Goal: Browse casually

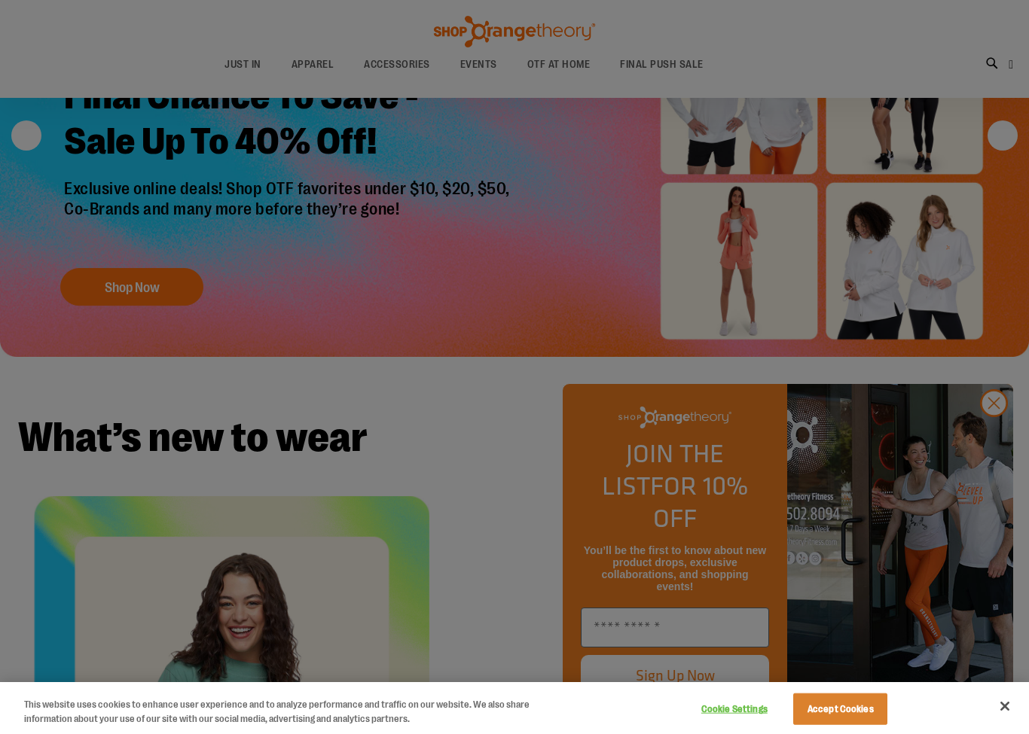
scroll to position [968, 0]
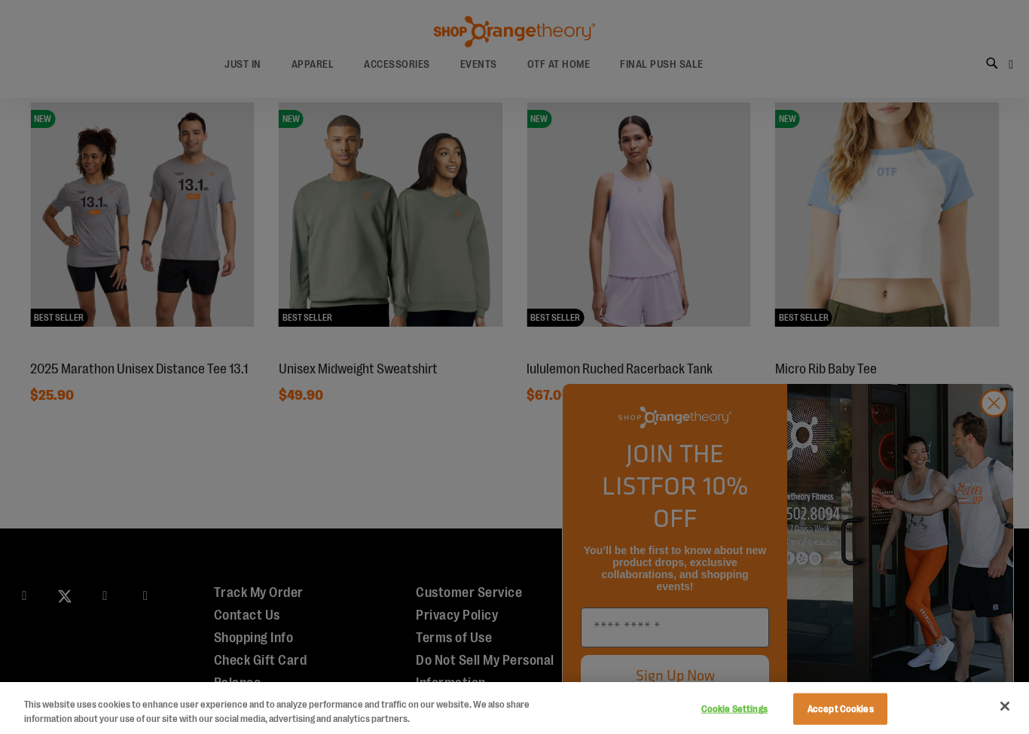
click at [1004, 431] on div at bounding box center [514, 367] width 1029 height 734
click at [1008, 424] on div at bounding box center [514, 367] width 1029 height 734
click at [990, 432] on div at bounding box center [514, 367] width 1029 height 734
click at [1001, 428] on div at bounding box center [514, 367] width 1029 height 734
click at [984, 445] on div at bounding box center [514, 367] width 1029 height 734
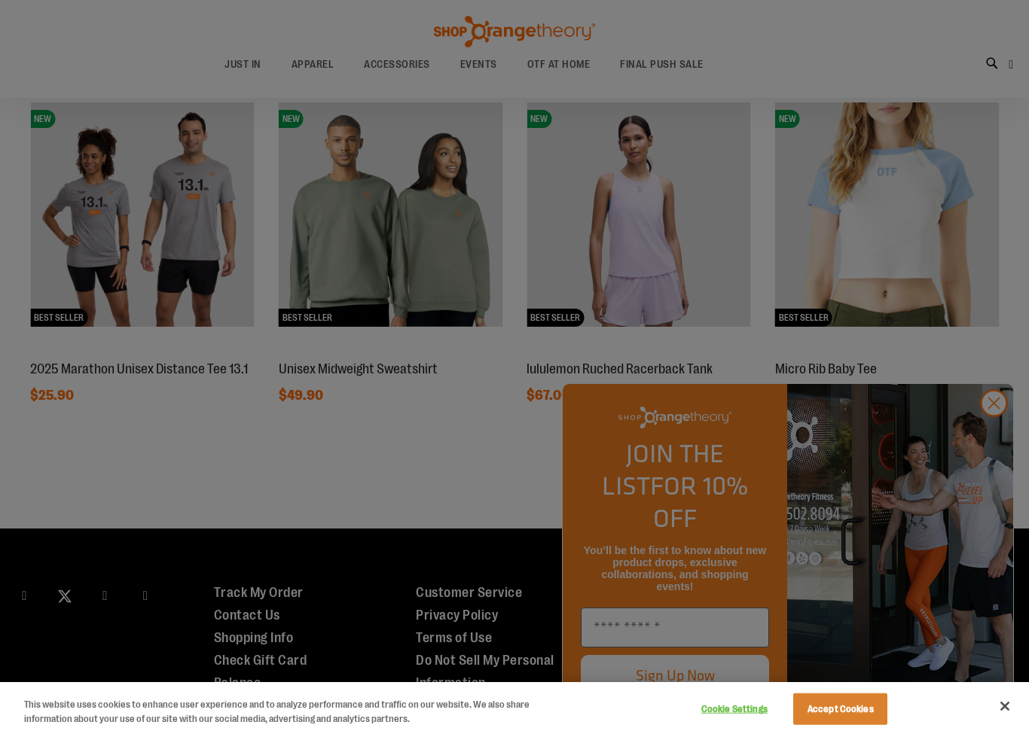
click at [1004, 430] on div at bounding box center [514, 367] width 1029 height 734
click at [985, 434] on div at bounding box center [514, 367] width 1029 height 734
click at [996, 426] on div at bounding box center [514, 367] width 1029 height 734
click at [998, 444] on div at bounding box center [514, 367] width 1029 height 734
click at [996, 203] on div at bounding box center [514, 367] width 1029 height 734
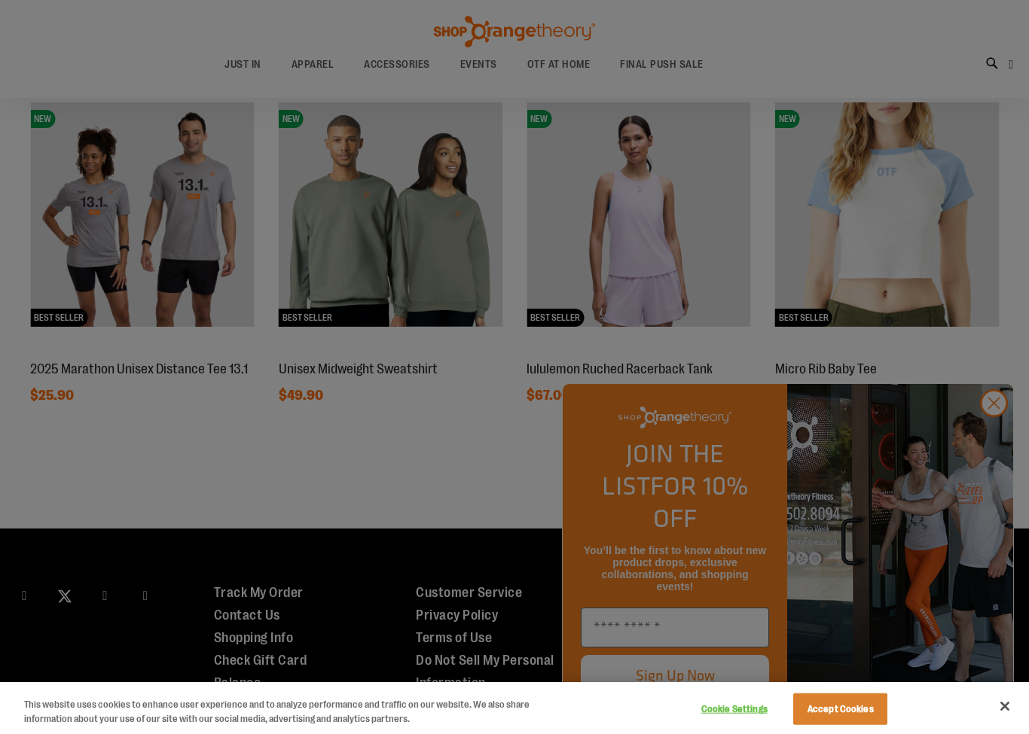
click at [1002, 429] on div at bounding box center [514, 367] width 1029 height 734
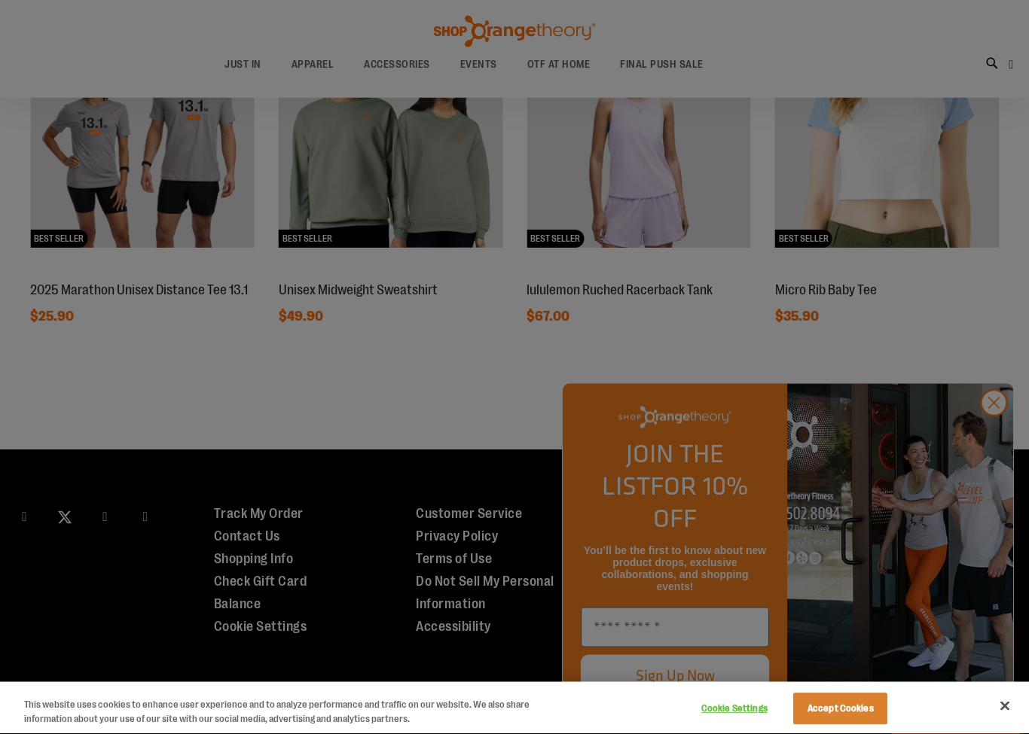
scroll to position [1042, 0]
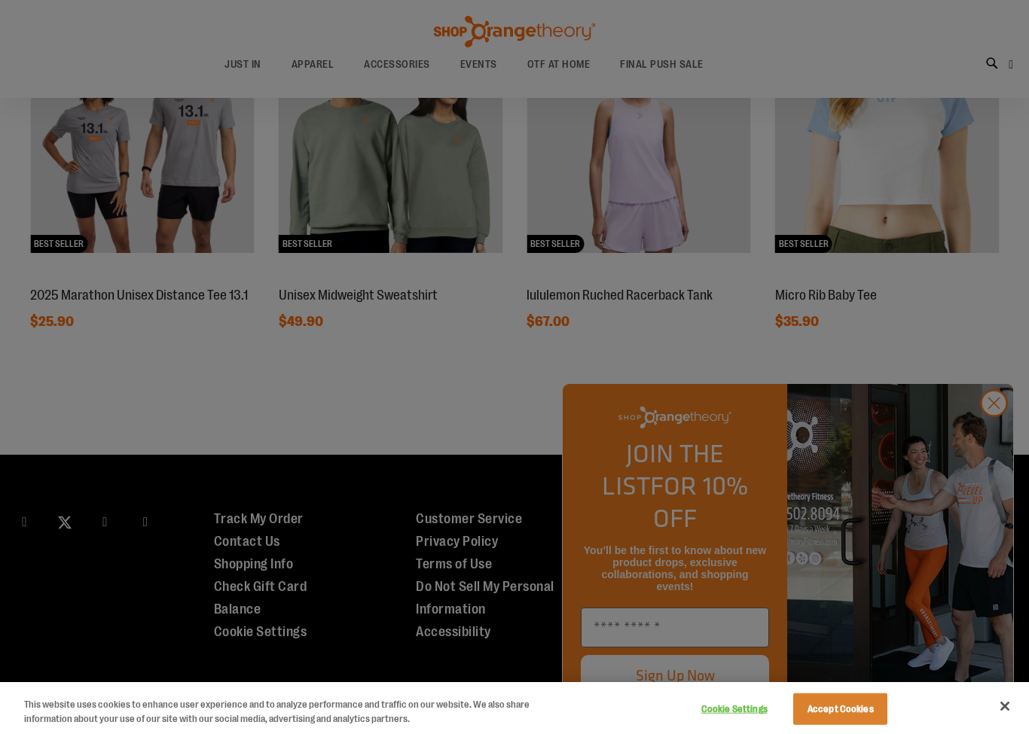
click at [996, 441] on div at bounding box center [514, 367] width 1029 height 734
click at [992, 432] on div at bounding box center [514, 367] width 1029 height 734
click at [739, 715] on button "Cookie Settings" at bounding box center [734, 709] width 94 height 30
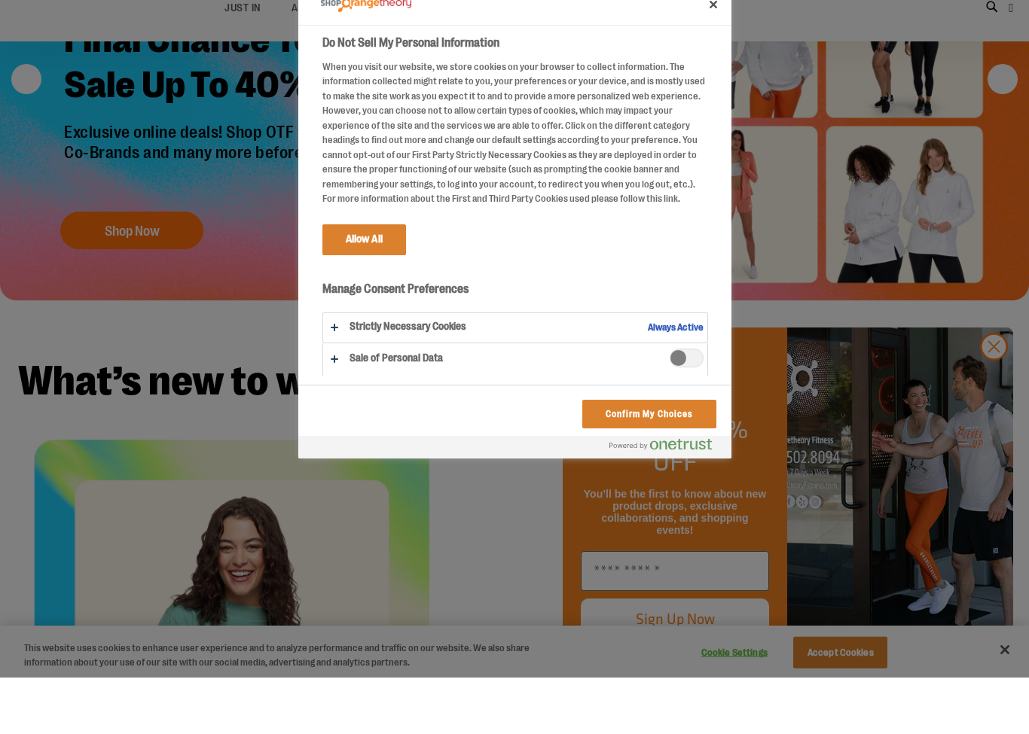
click at [742, 651] on div at bounding box center [514, 367] width 1029 height 734
click at [682, 456] on button "Confirm My Choices" at bounding box center [648, 470] width 133 height 29
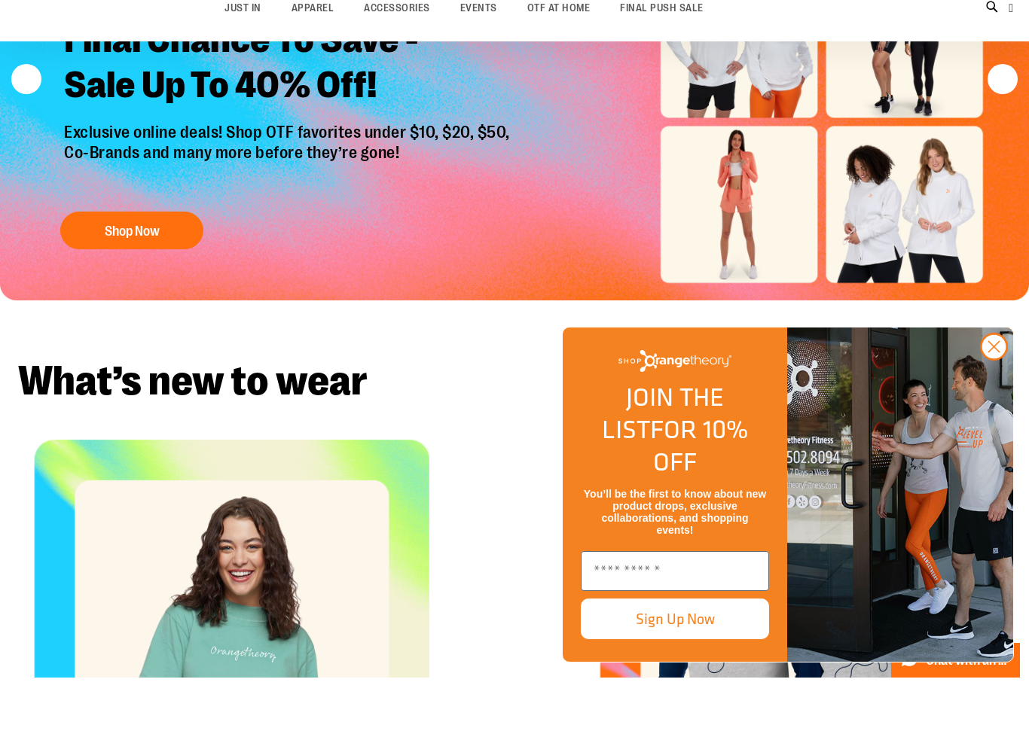
click at [996, 398] on icon "Close dialog" at bounding box center [994, 403] width 11 height 11
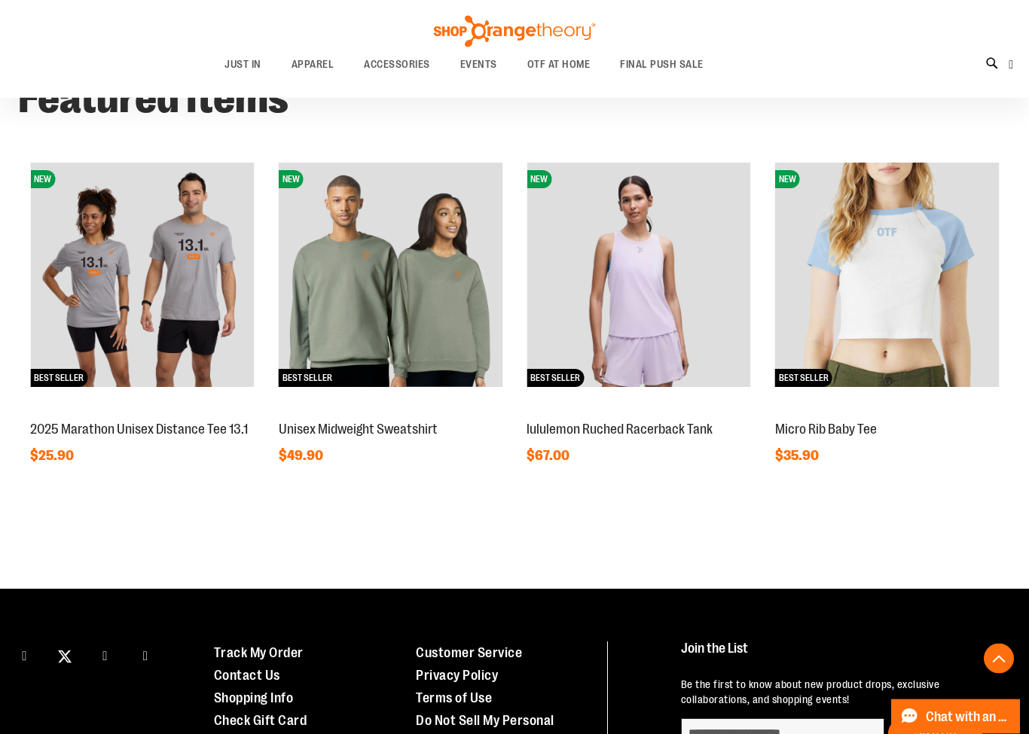
scroll to position [785, 0]
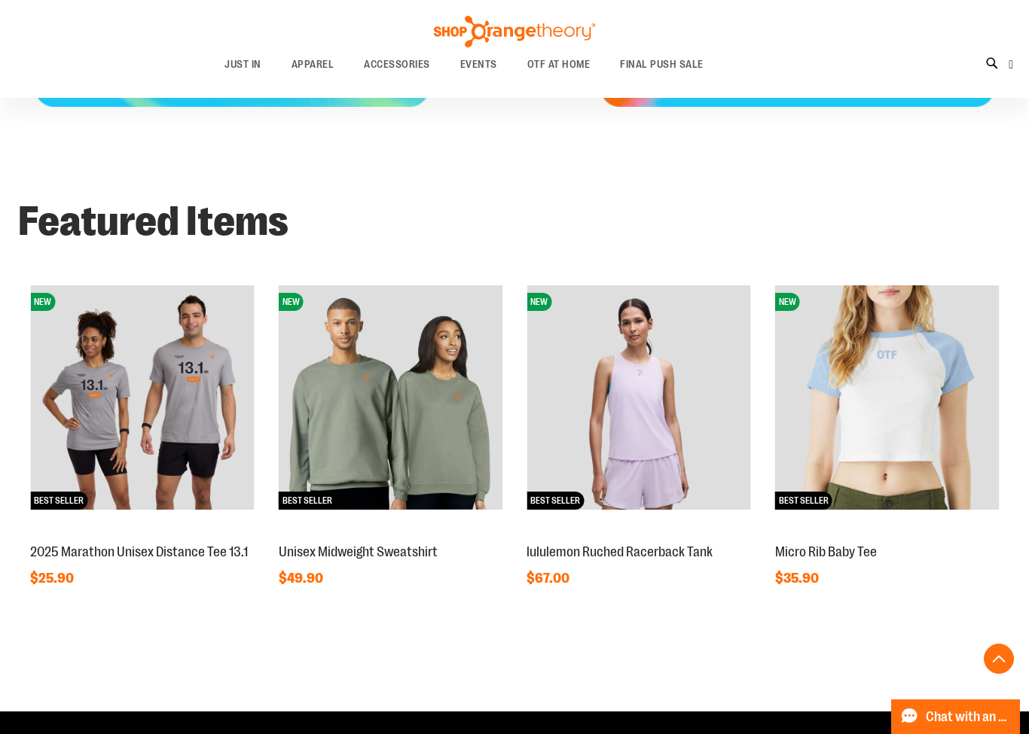
click at [1004, 389] on div "next" at bounding box center [996, 390] width 30 height 30
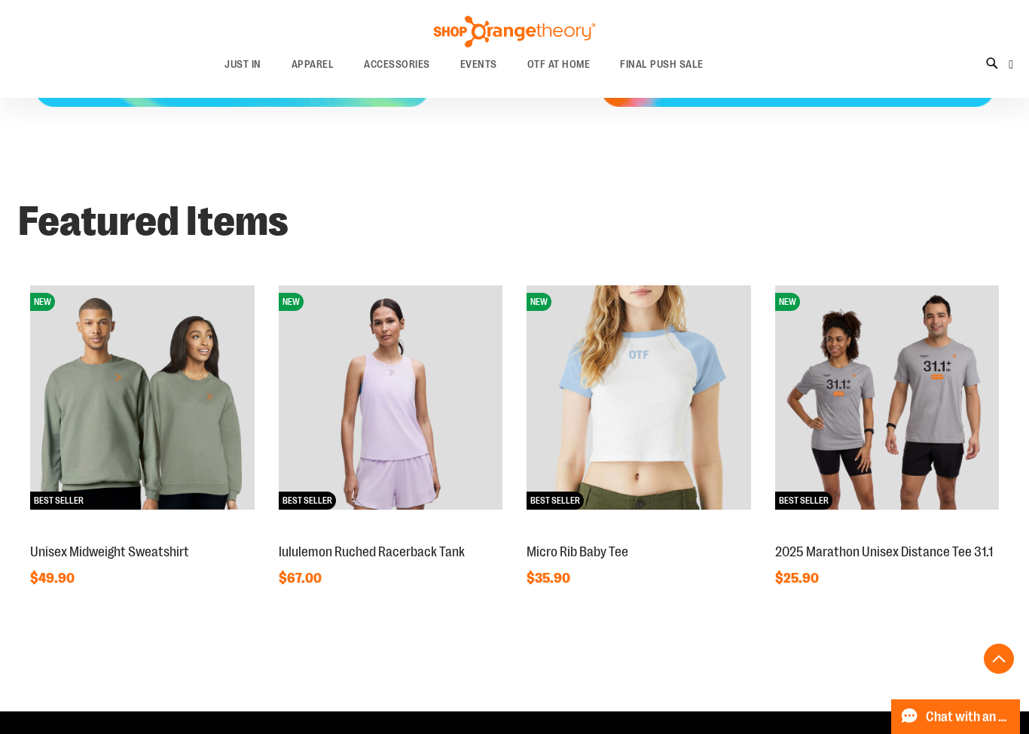
click at [1001, 389] on div "next" at bounding box center [996, 390] width 30 height 30
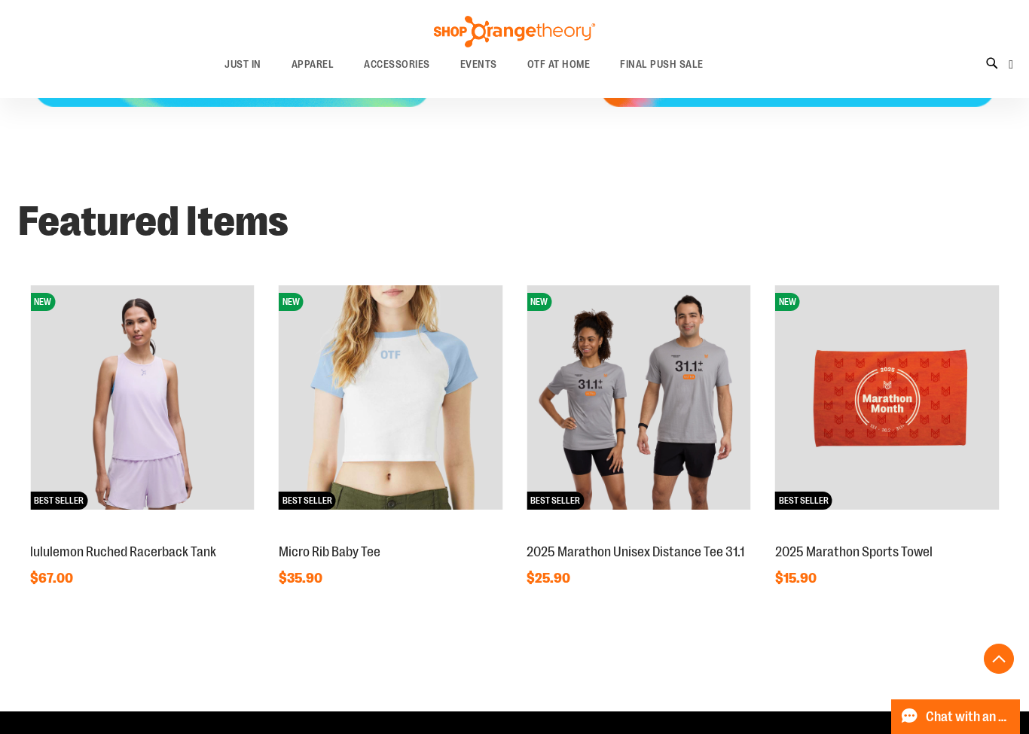
click at [1008, 385] on div "next" at bounding box center [996, 390] width 30 height 30
